Goal: Obtain resource: Download file/media

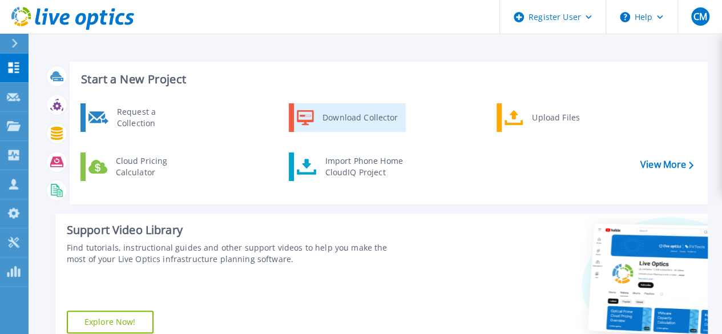
click at [339, 115] on div "Download Collector" at bounding box center [360, 117] width 86 height 23
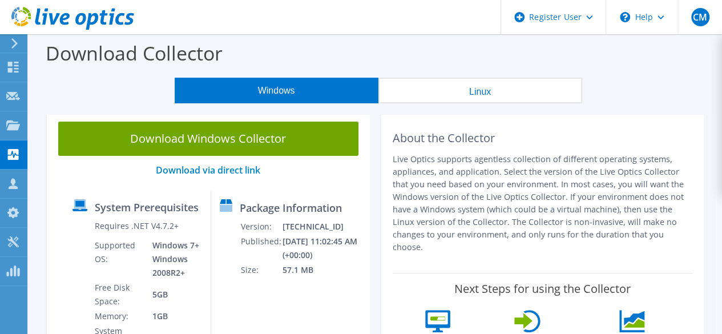
click at [475, 91] on button "Linux" at bounding box center [480, 91] width 204 height 26
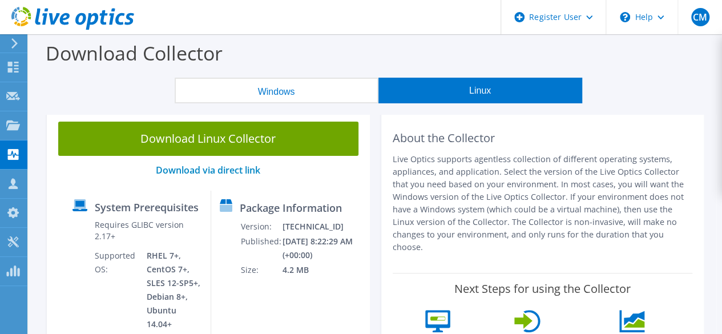
click at [318, 90] on button "Windows" at bounding box center [277, 91] width 204 height 26
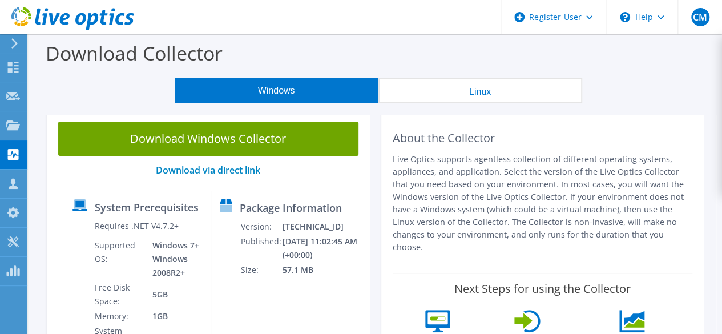
click at [58, 20] on icon at bounding box center [72, 18] width 123 height 23
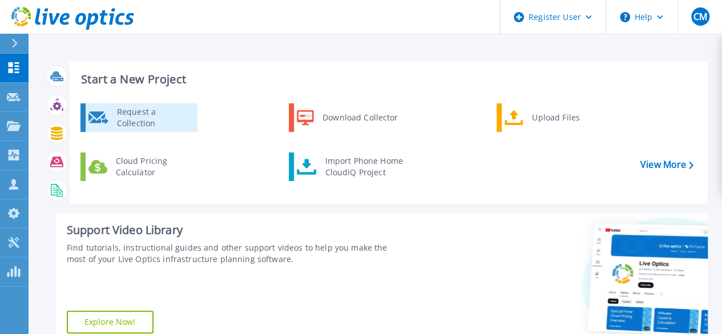
click at [143, 118] on div "Request a Collection" at bounding box center [152, 117] width 83 height 23
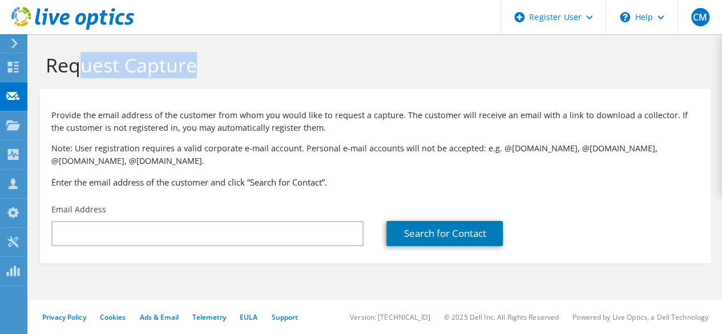
drag, startPoint x: 86, startPoint y: 70, endPoint x: 220, endPoint y: 68, distance: 134.7
click at [220, 68] on h1 "Request Capture" at bounding box center [372, 65] width 653 height 24
click at [235, 71] on h1 "Request Capture" at bounding box center [372, 65] width 653 height 24
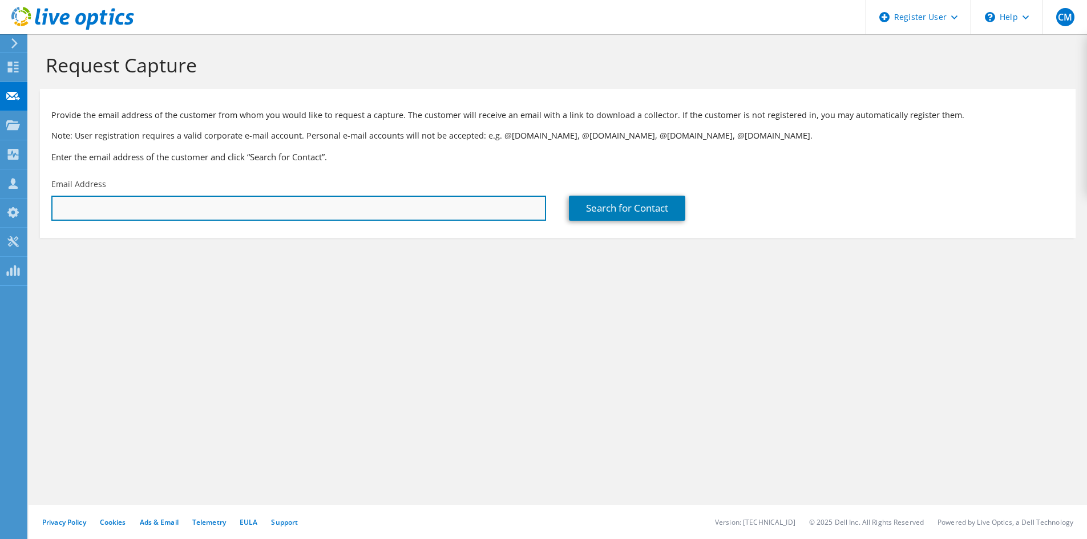
click at [262, 209] on input "text" at bounding box center [298, 208] width 495 height 25
paste input "Marc-Michael.Remus@oberlinhaus.de"
type input "Marc-Michael.Remus@oberlinhaus.de"
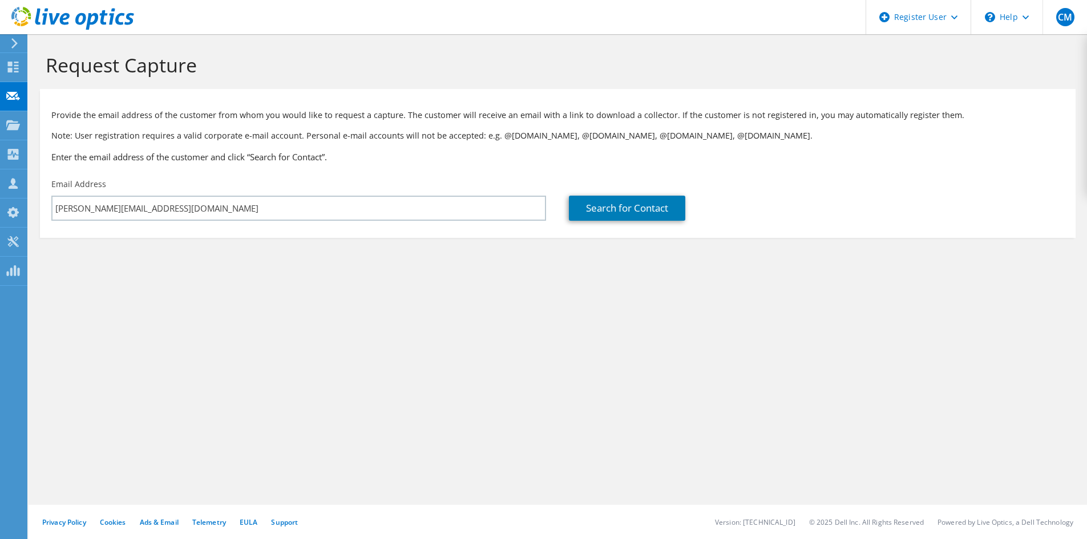
click at [250, 281] on section "Request Capture Provide the email address of the customer from whom you would l…" at bounding box center [558, 164] width 1058 height 261
click at [676, 218] on link "Search for Contact" at bounding box center [627, 208] width 116 height 25
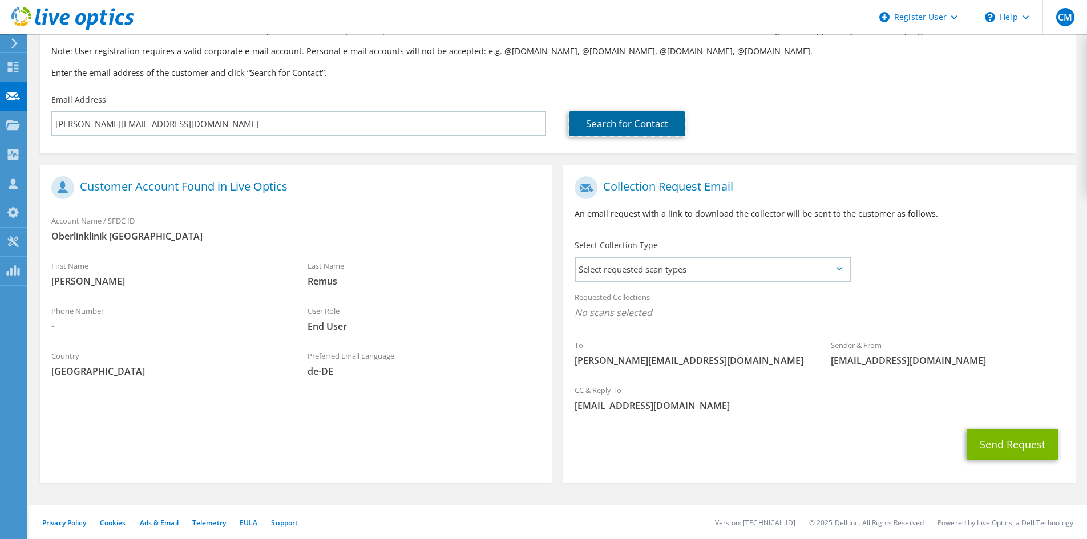
scroll to position [85, 0]
click at [648, 267] on span "Select requested scan types" at bounding box center [712, 268] width 273 height 23
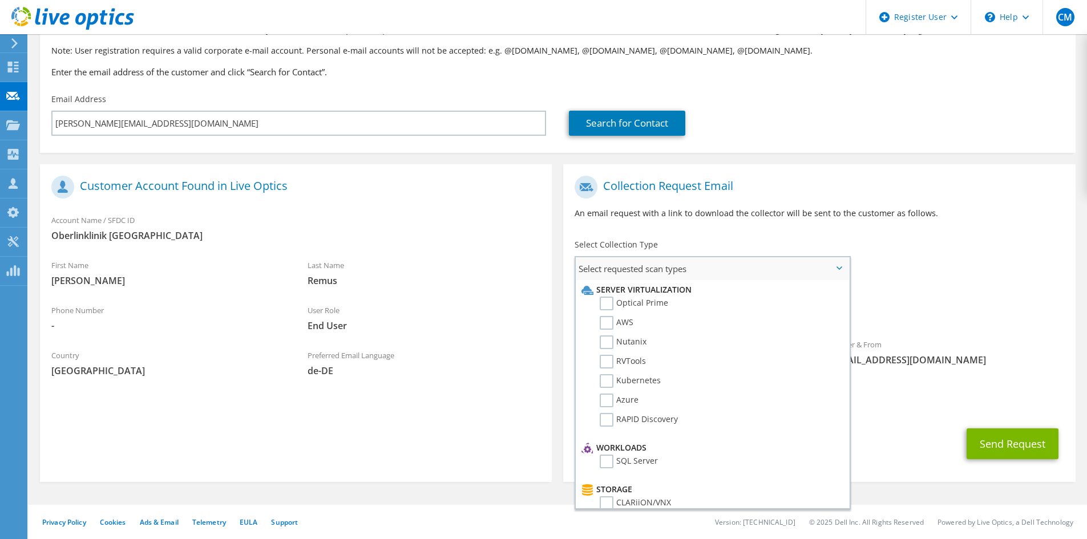
click at [648, 267] on span "Select requested scan types" at bounding box center [712, 268] width 273 height 23
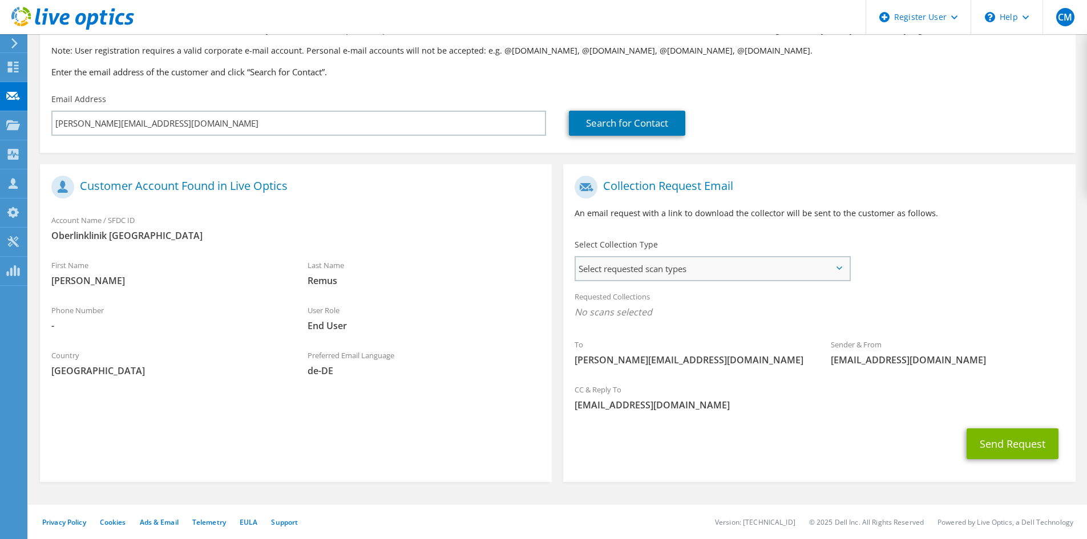
click at [648, 267] on span "Select requested scan types" at bounding box center [712, 268] width 273 height 23
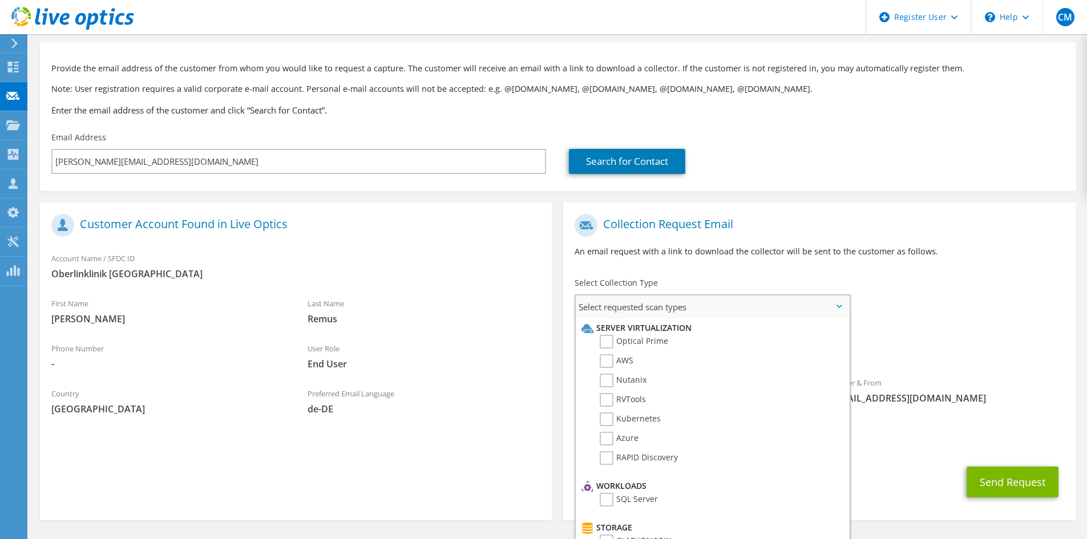
scroll to position [28, 0]
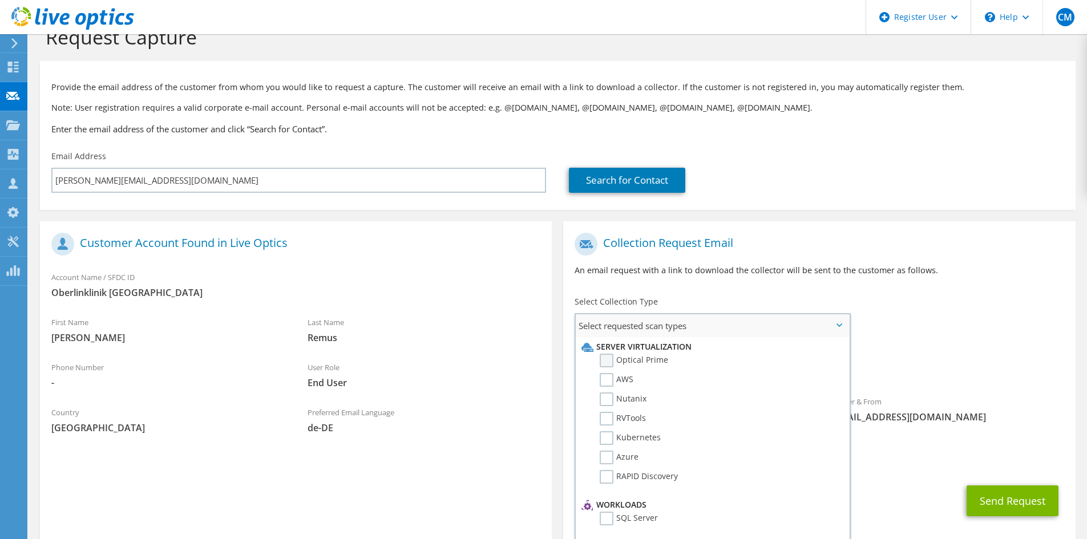
click at [616, 333] on label "Optical Prime" at bounding box center [634, 361] width 68 height 14
click at [0, 0] on input "Optical Prime" at bounding box center [0, 0] width 0 height 0
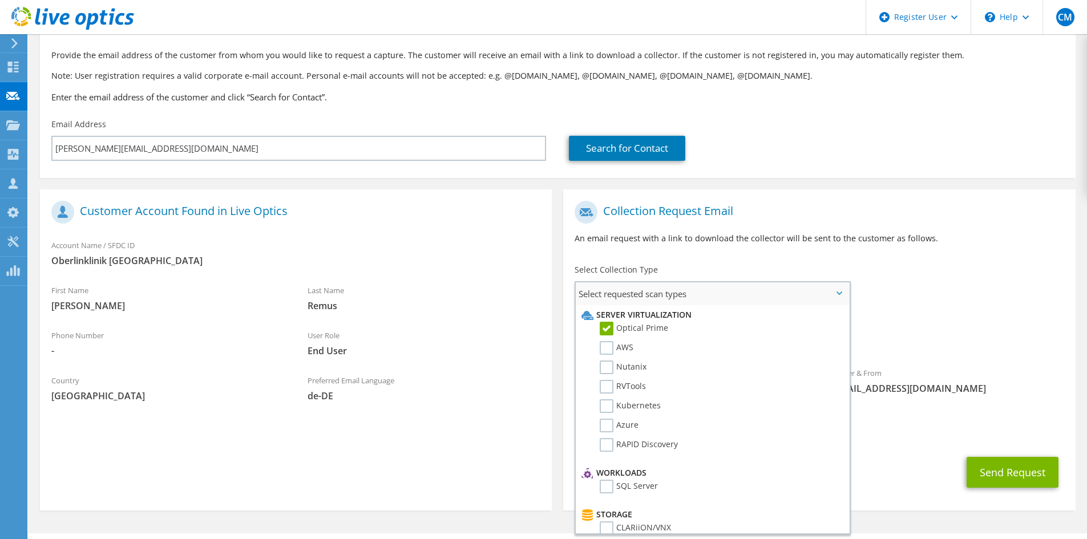
scroll to position [0, 0]
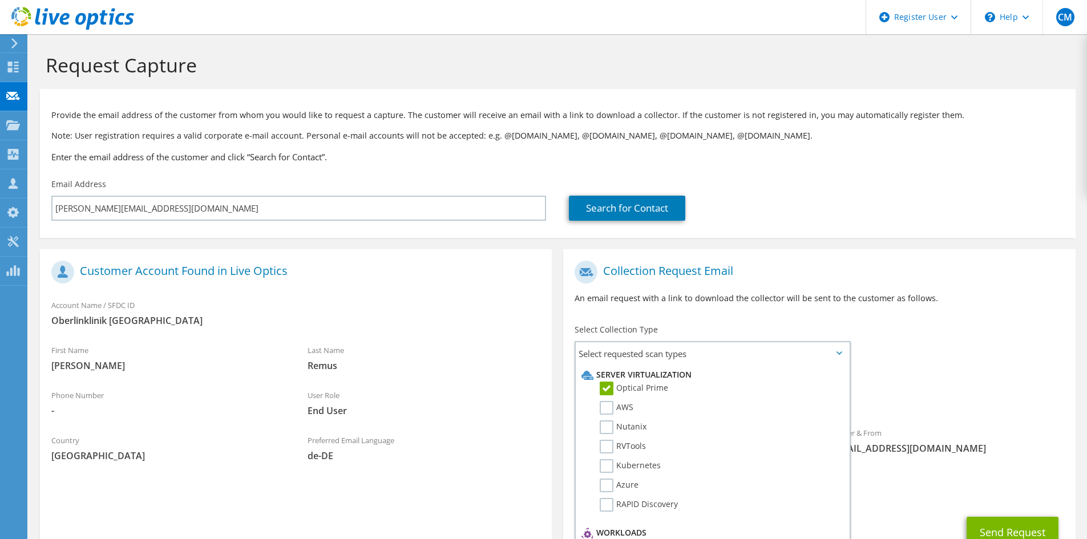
click at [721, 333] on div "To Marc-Michael.Remus@oberlinhaus.de Sender & From liveoptics@liveoptics.com" at bounding box center [819, 360] width 512 height 211
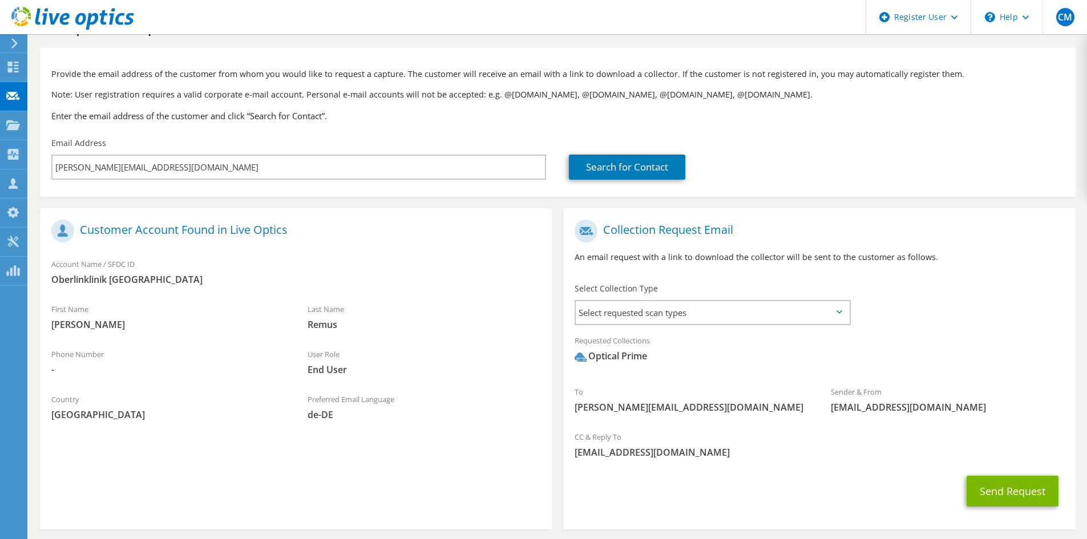
scroll to position [88, 0]
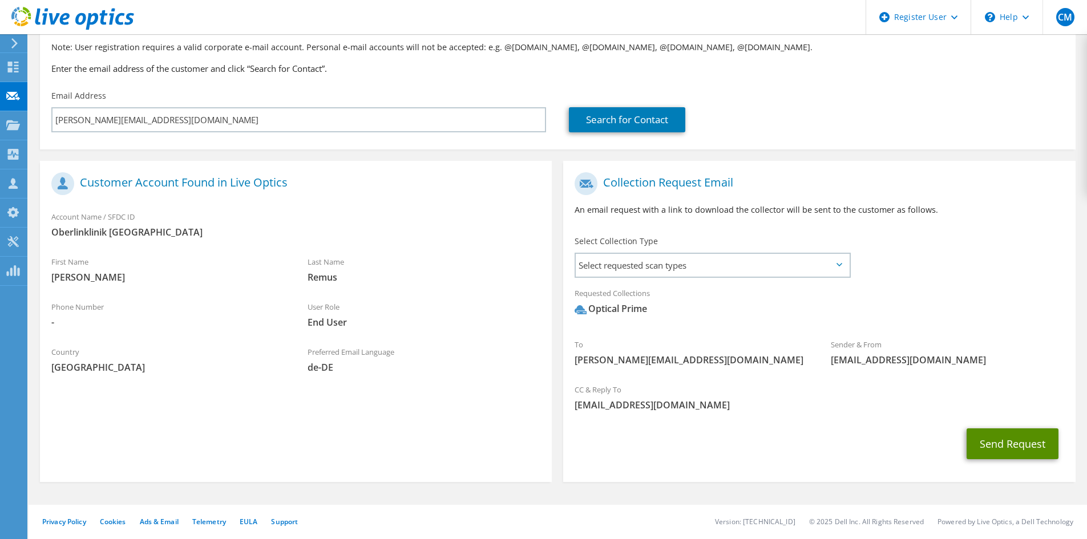
click at [721, 333] on button "Send Request" at bounding box center [1013, 444] width 92 height 31
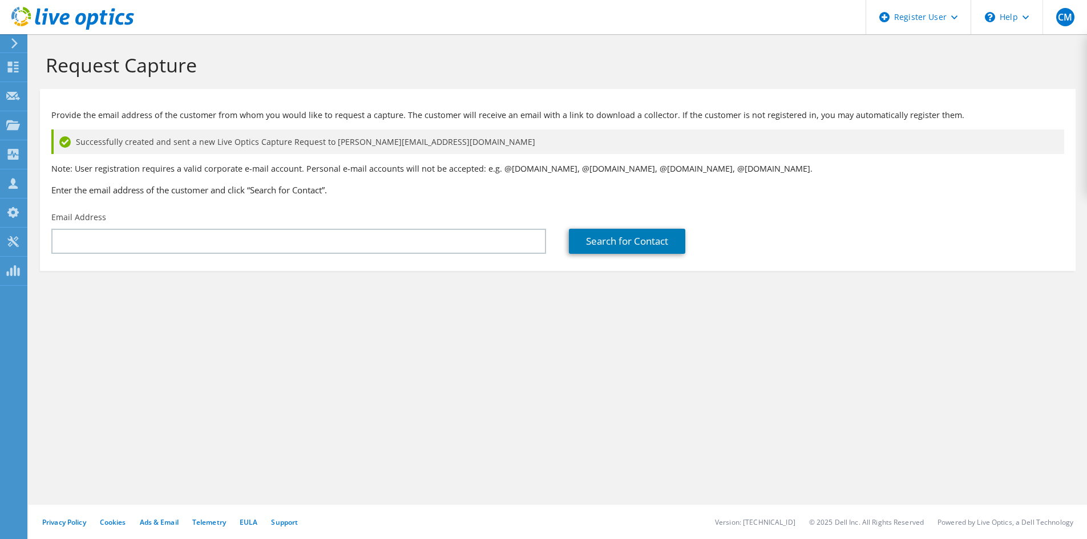
click at [50, 18] on icon at bounding box center [72, 18] width 123 height 23
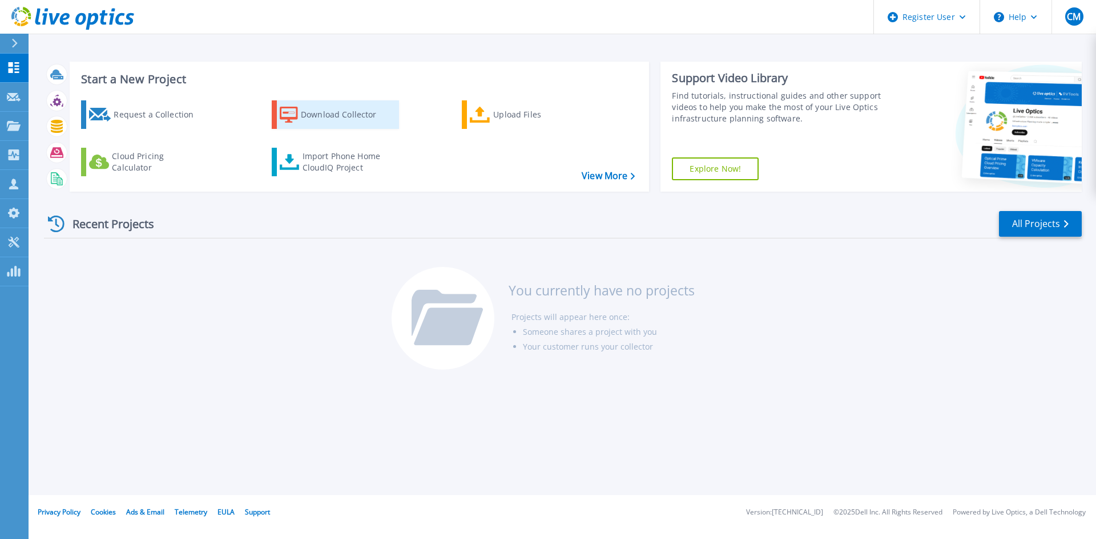
click at [347, 117] on div "Download Collector" at bounding box center [346, 114] width 91 height 23
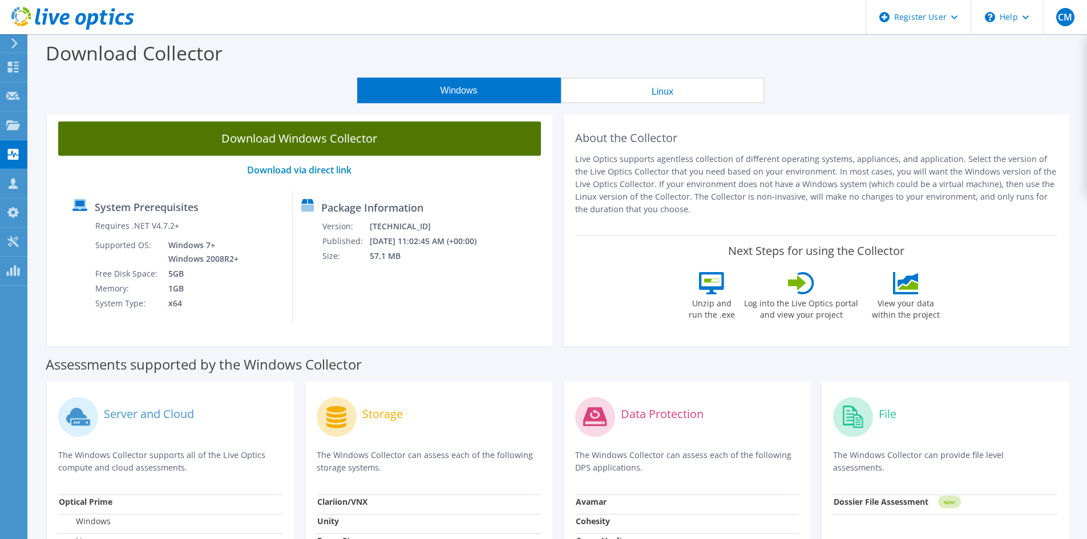
click at [334, 149] on link "Download Windows Collector" at bounding box center [299, 139] width 483 height 34
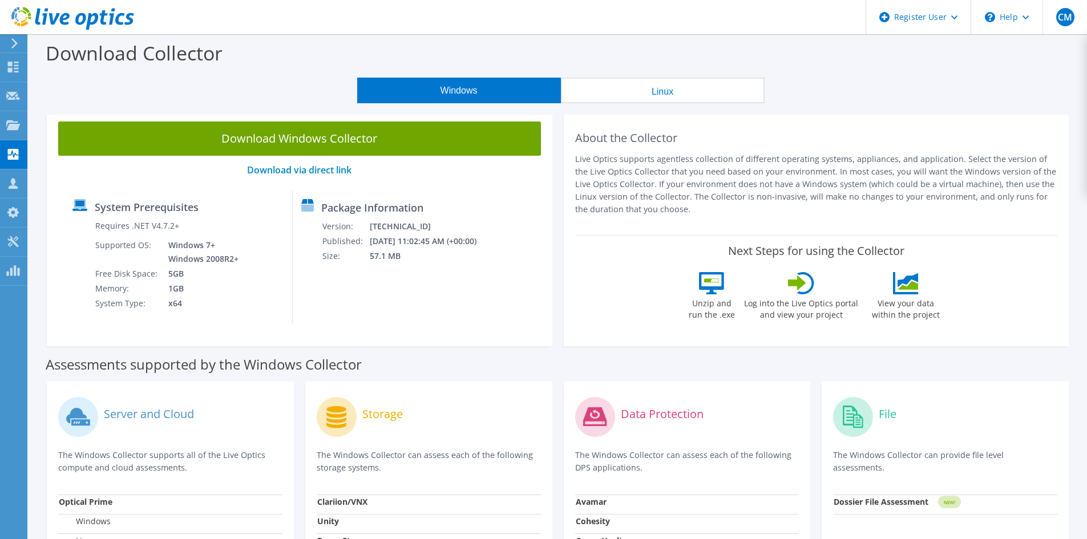
click at [122, 14] on use at bounding box center [72, 18] width 123 height 23
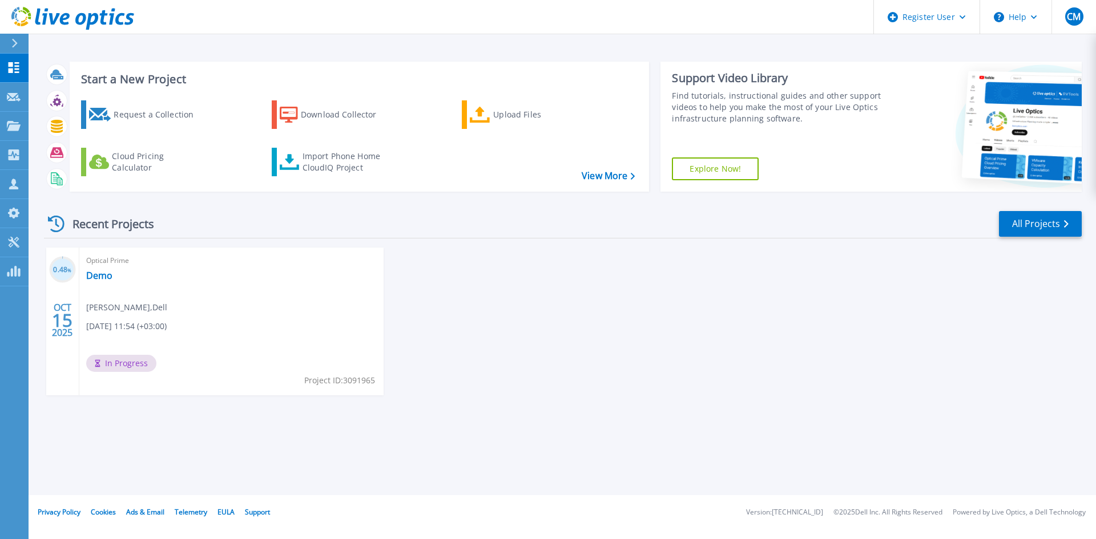
click at [181, 294] on div "Optical Prime Demo Cristian Marin , Dell 10/15/2025, 11:54 (+03:00) In Progress…" at bounding box center [231, 322] width 304 height 148
click at [95, 278] on link "Demo" at bounding box center [99, 275] width 26 height 11
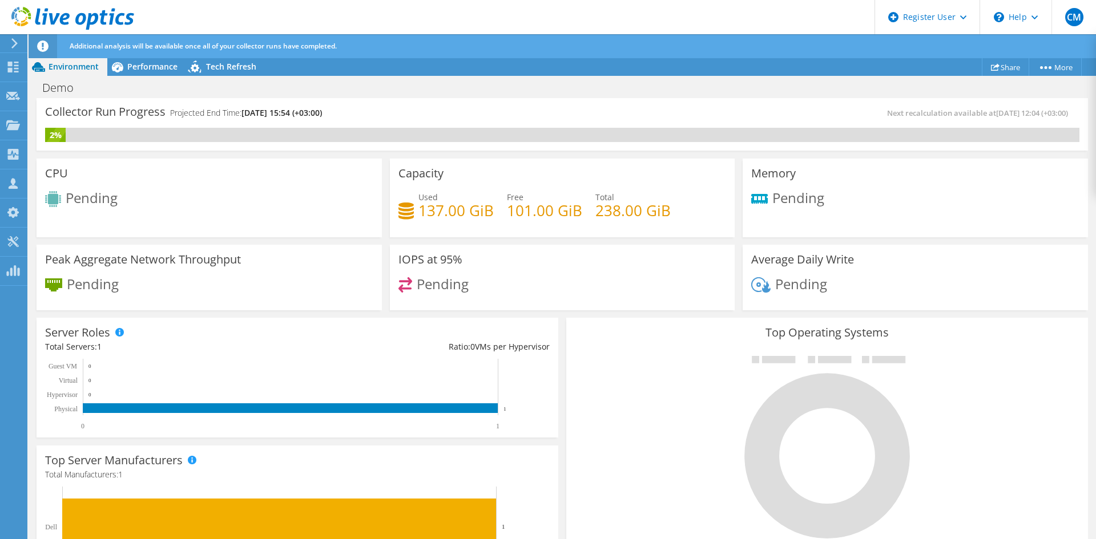
scroll to position [150, 0]
click at [50, 10] on icon at bounding box center [72, 18] width 123 height 23
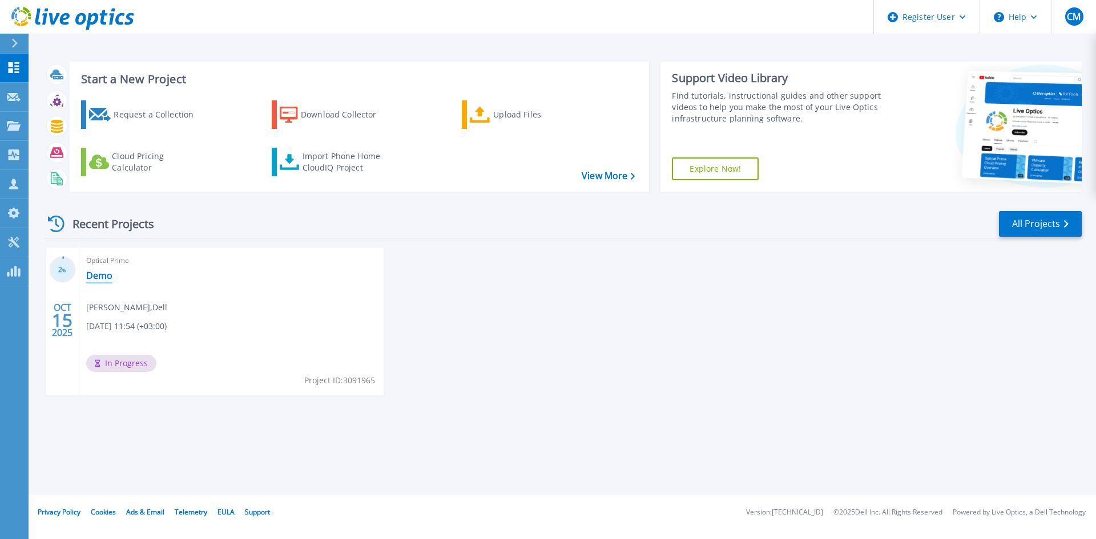
click at [94, 280] on link "Demo" at bounding box center [99, 275] width 26 height 11
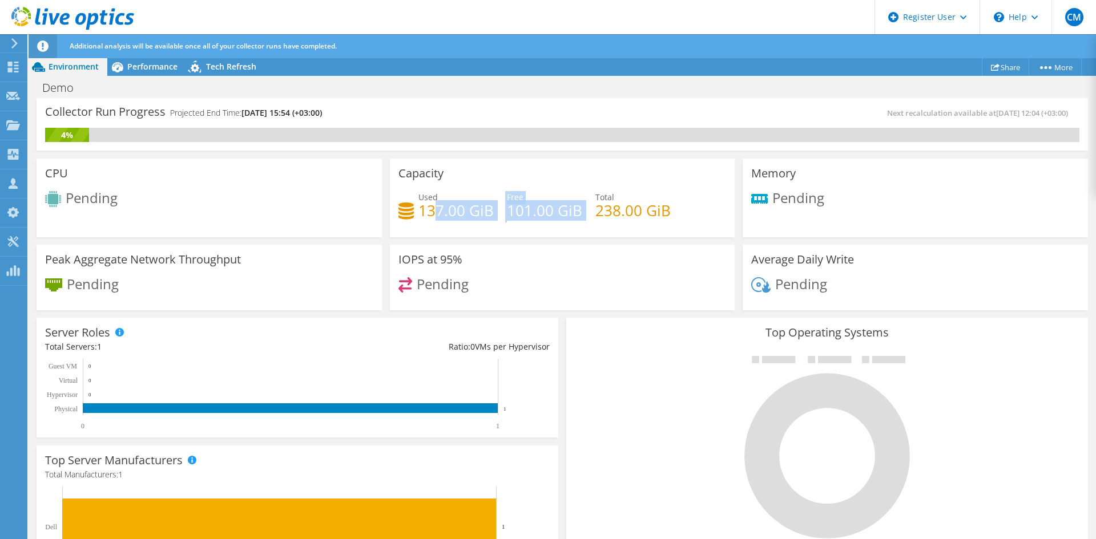
drag, startPoint x: 431, startPoint y: 205, endPoint x: 588, endPoint y: 204, distance: 156.3
click at [588, 204] on div "Used 137.00 GiB Free 101.00 GiB Total 238.00 GiB" at bounding box center [562, 209] width 328 height 37
click at [604, 318] on div "Top Operating Systems Windows Linux VMware" at bounding box center [827, 454] width 522 height 273
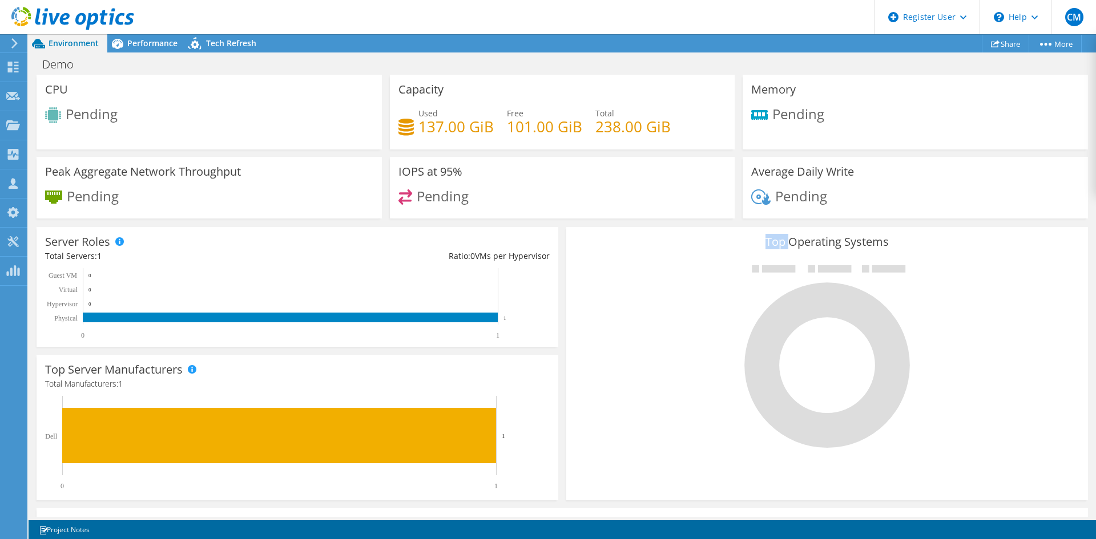
click at [677, 314] on div at bounding box center [827, 356] width 504 height 192
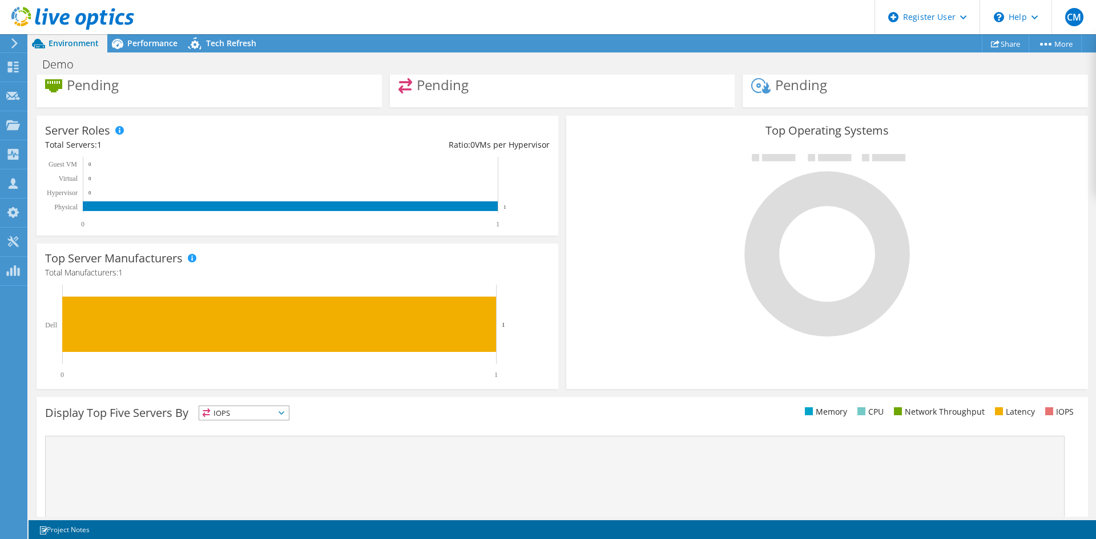
scroll to position [0, 0]
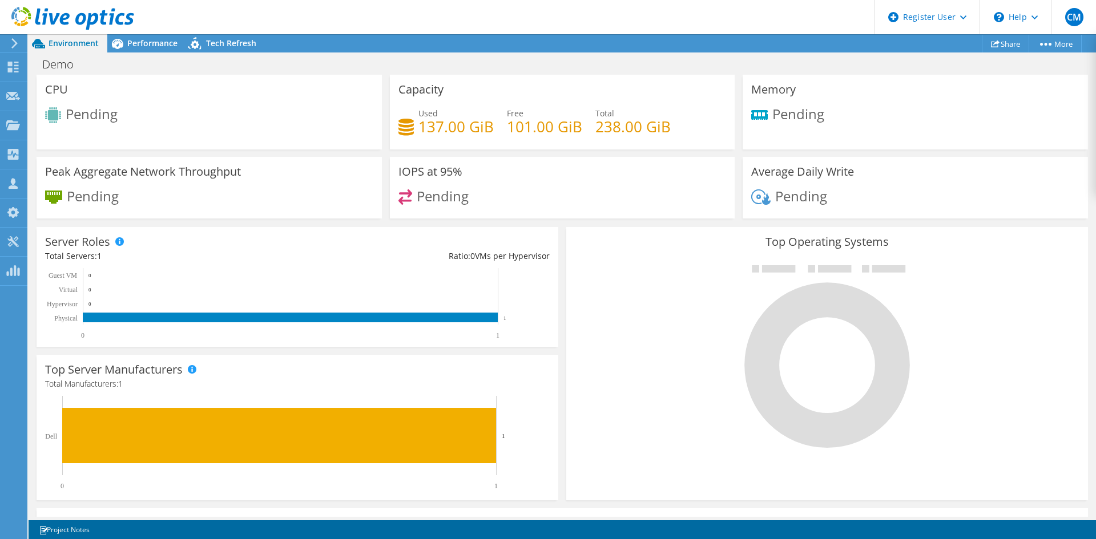
click at [404, 157] on div "IOPS at 95% Pending" at bounding box center [562, 188] width 345 height 62
drag, startPoint x: 409, startPoint y: 193, endPoint x: 471, endPoint y: 195, distance: 62.8
click at [471, 195] on div "Pending" at bounding box center [562, 201] width 328 height 25
click at [489, 195] on div "Pending" at bounding box center [562, 201] width 328 height 25
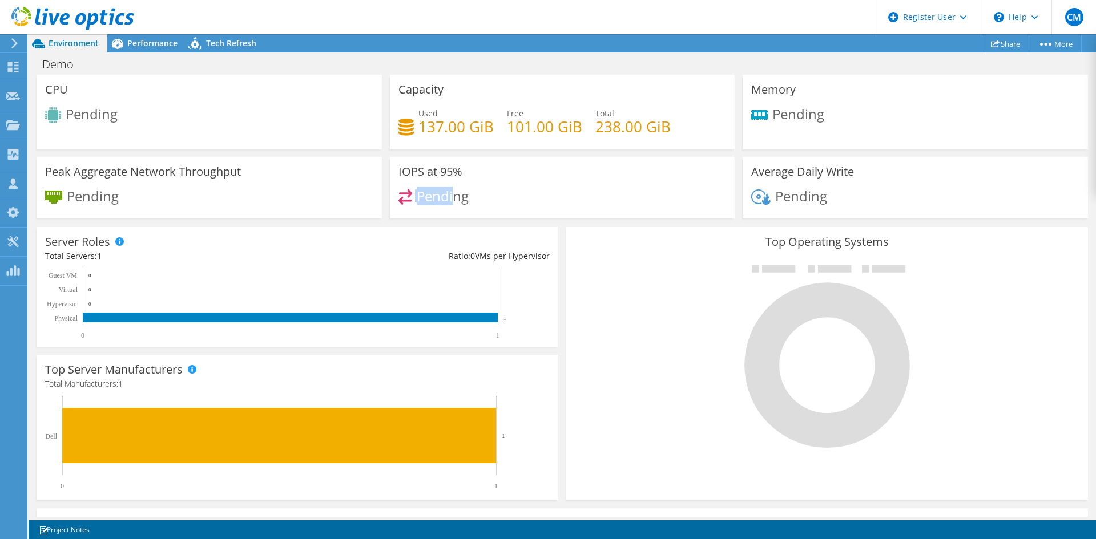
drag, startPoint x: 451, startPoint y: 199, endPoint x: 383, endPoint y: 196, distance: 68.6
click at [386, 196] on div "IOPS at 95% Pending" at bounding box center [562, 188] width 353 height 62
click at [469, 187] on div "IOPS at 95% Pending" at bounding box center [562, 188] width 345 height 62
drag, startPoint x: 464, startPoint y: 197, endPoint x: 410, endPoint y: 203, distance: 54.5
click at [410, 203] on div "Pending" at bounding box center [562, 201] width 328 height 25
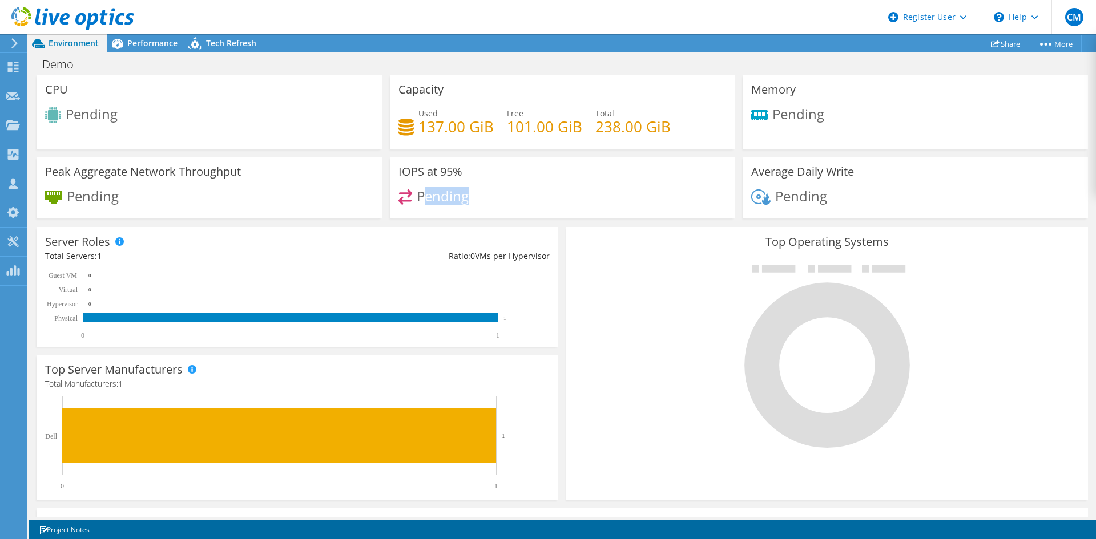
drag, startPoint x: 418, startPoint y: 199, endPoint x: 494, endPoint y: 208, distance: 75.9
click at [494, 208] on div "Pending" at bounding box center [562, 201] width 328 height 25
click at [494, 207] on div "Pending" at bounding box center [562, 201] width 328 height 25
click at [989, 329] on div at bounding box center [827, 356] width 504 height 192
